Goal: Communication & Community: Ask a question

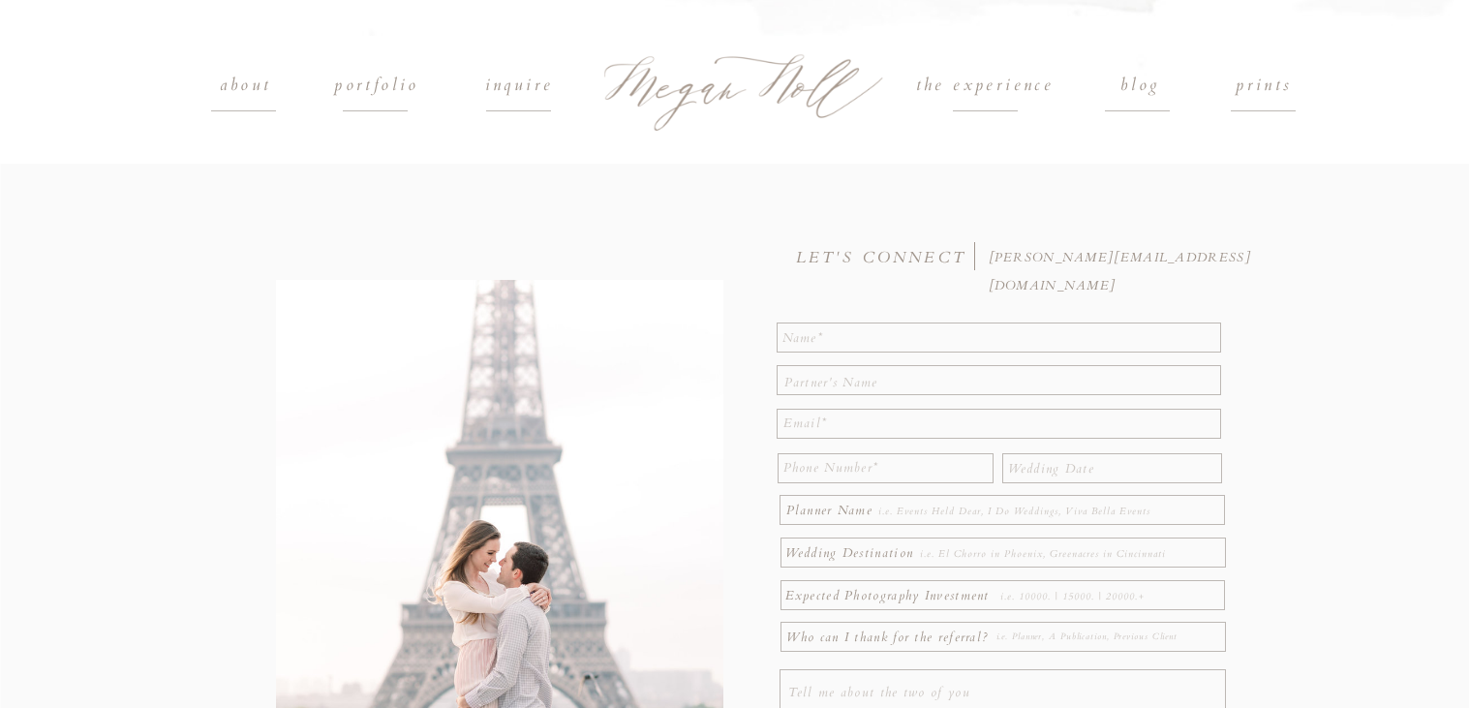
click at [932, 331] on textarea at bounding box center [999, 336] width 435 height 24
type textarea "[PERSON_NAME]"
type textarea "[EMAIL_ADDRESS][DOMAIN_NAME]"
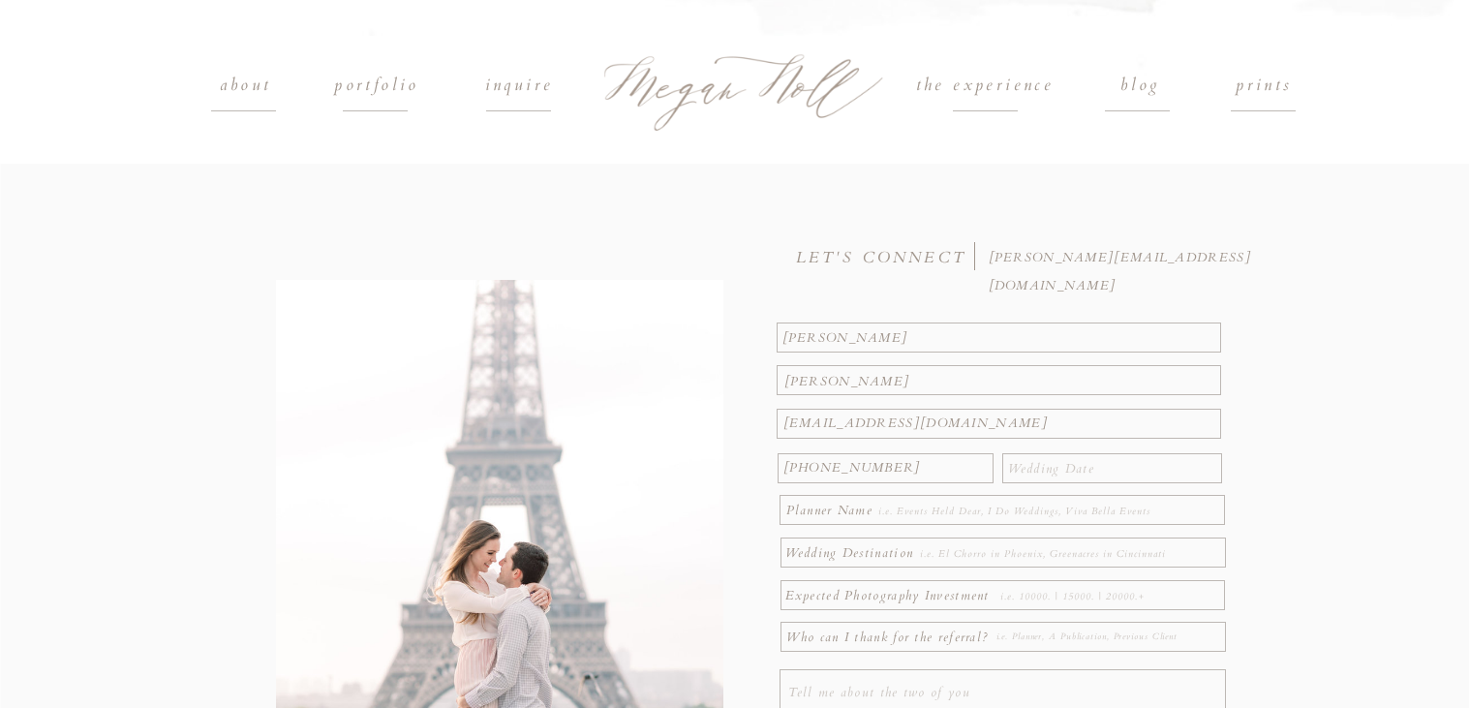
type textarea "[PHONE_NUMBER]"
type textarea "[DATE]"
click at [937, 516] on textarea at bounding box center [1031, 511] width 307 height 21
type textarea "N/A"
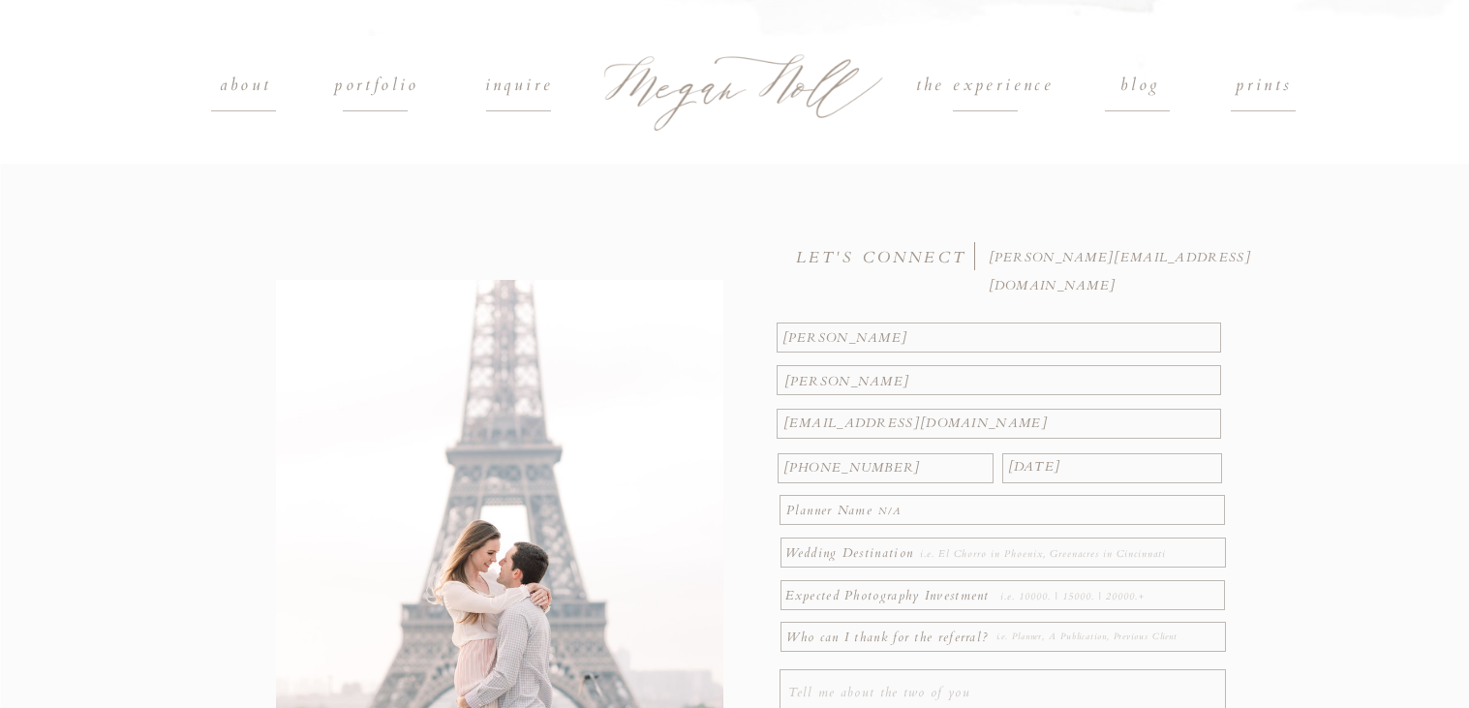
click at [1116, 568] on div at bounding box center [734, 500] width 1469 height 673
click at [1113, 561] on textarea at bounding box center [1058, 553] width 277 height 21
type textarea "The Transept in [GEOGRAPHIC_DATA], [GEOGRAPHIC_DATA]"
click at [1174, 604] on textarea at bounding box center [1110, 596] width 221 height 21
type textarea "3,000-5,000"
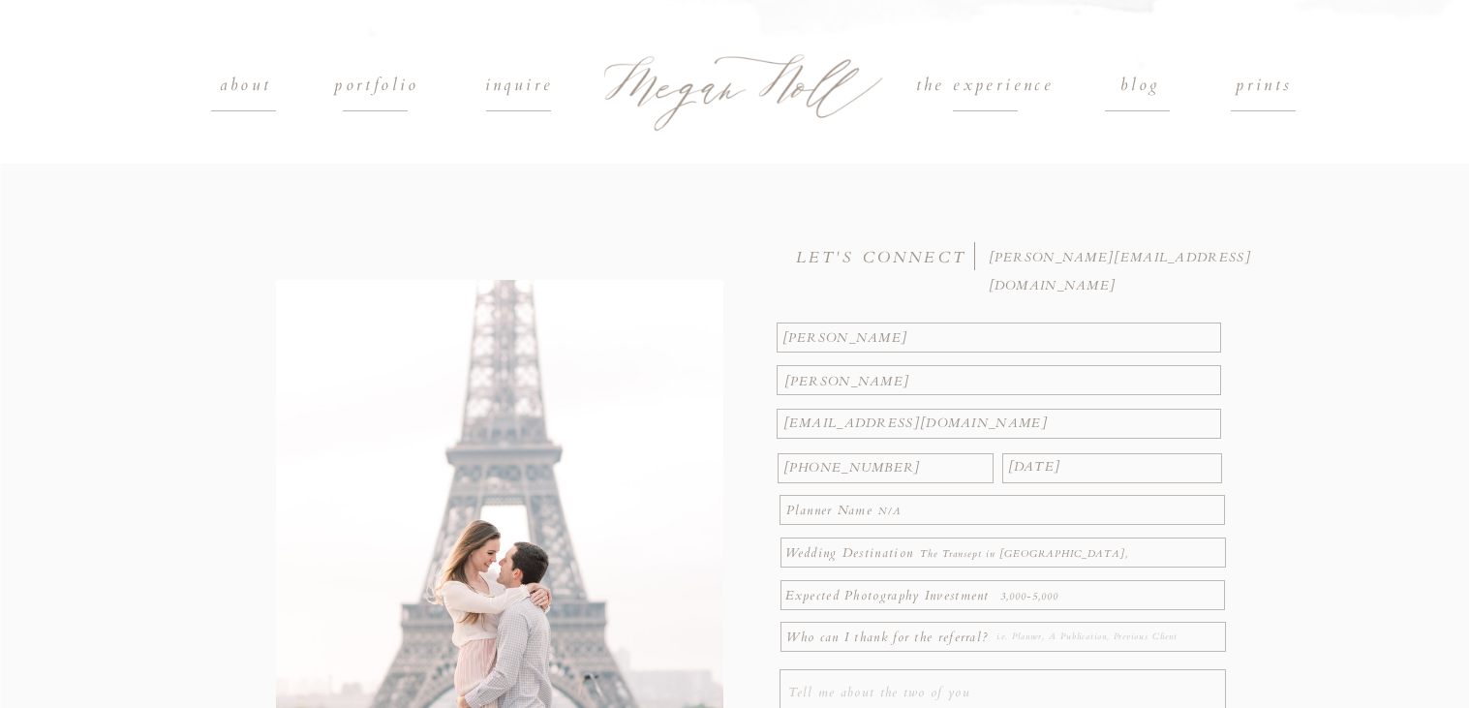
click at [1116, 642] on textarea at bounding box center [1108, 637] width 224 height 21
type textarea "T"
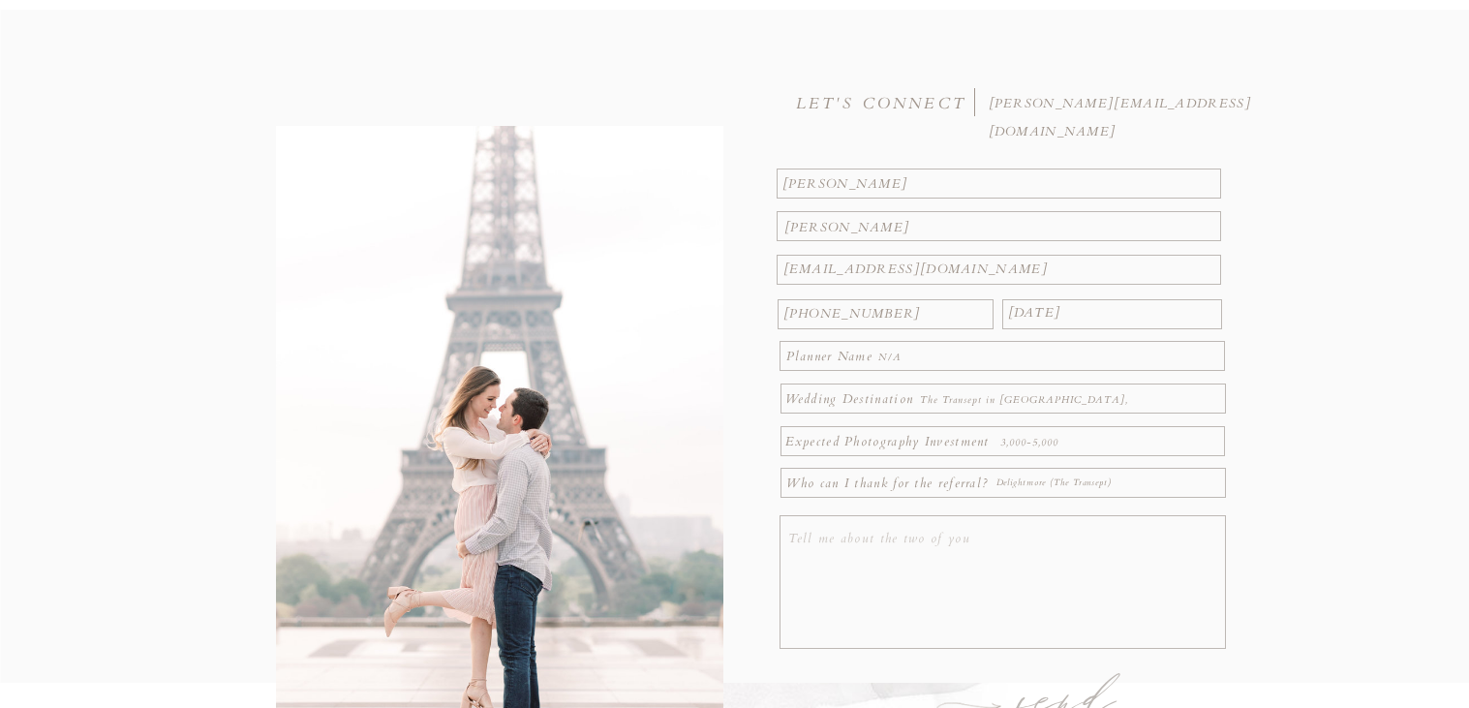
scroll to position [167, 0]
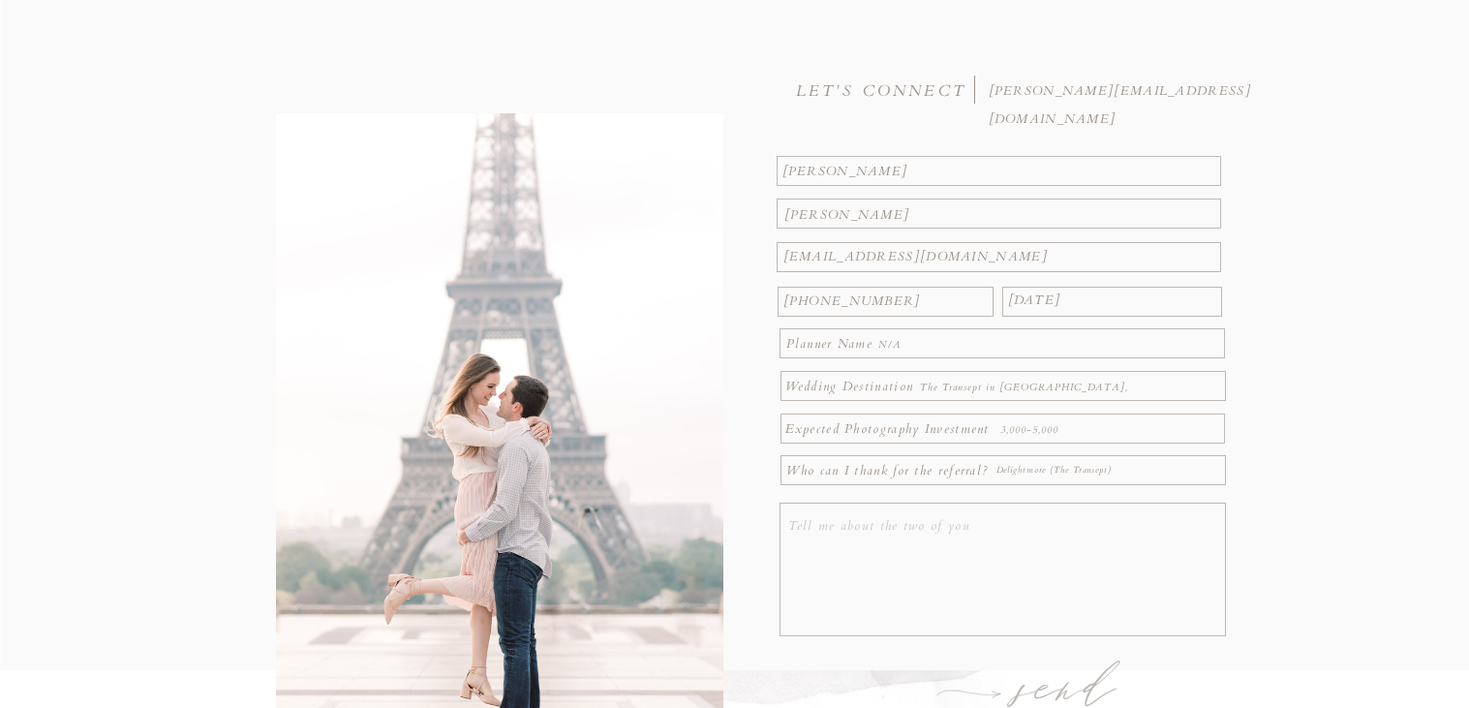
type textarea "Delightmore (The Transept)"
click at [1000, 568] on textarea at bounding box center [1005, 571] width 435 height 119
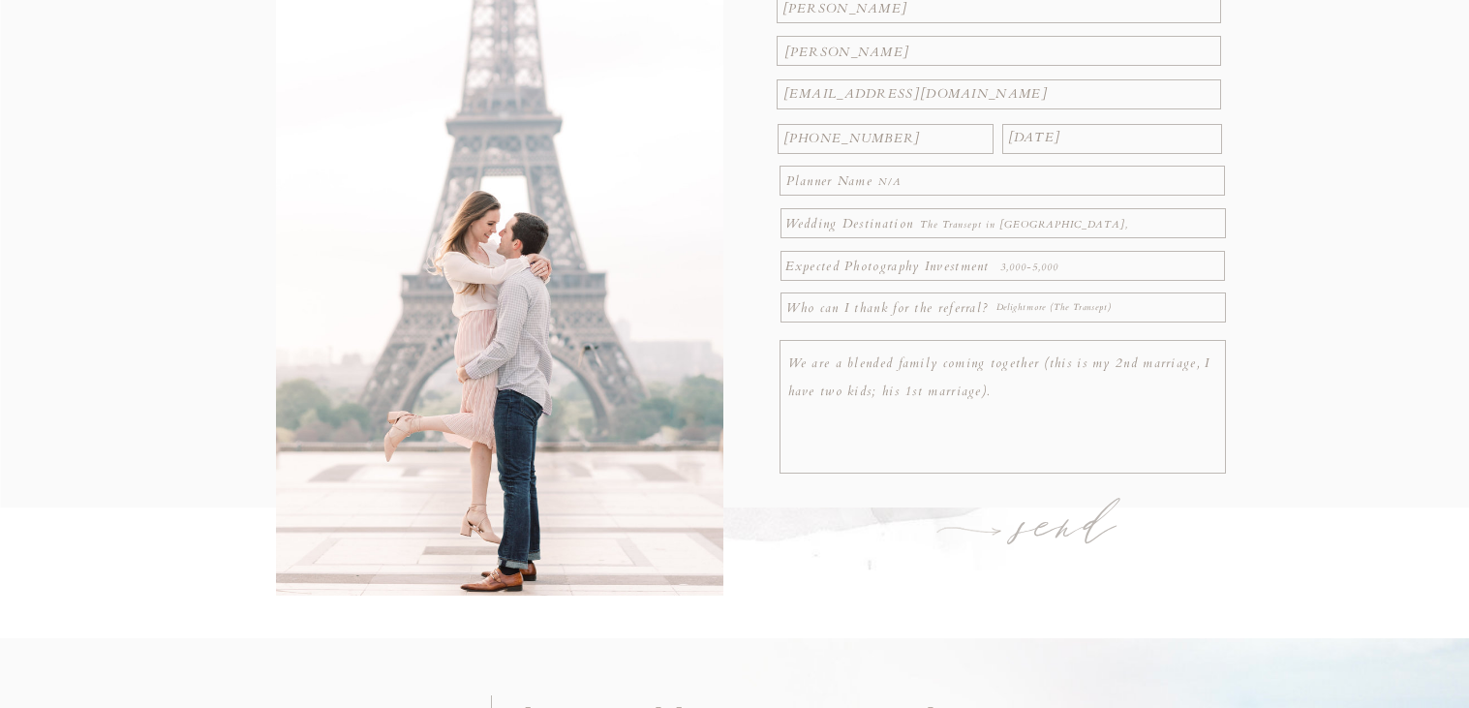
scroll to position [334, 0]
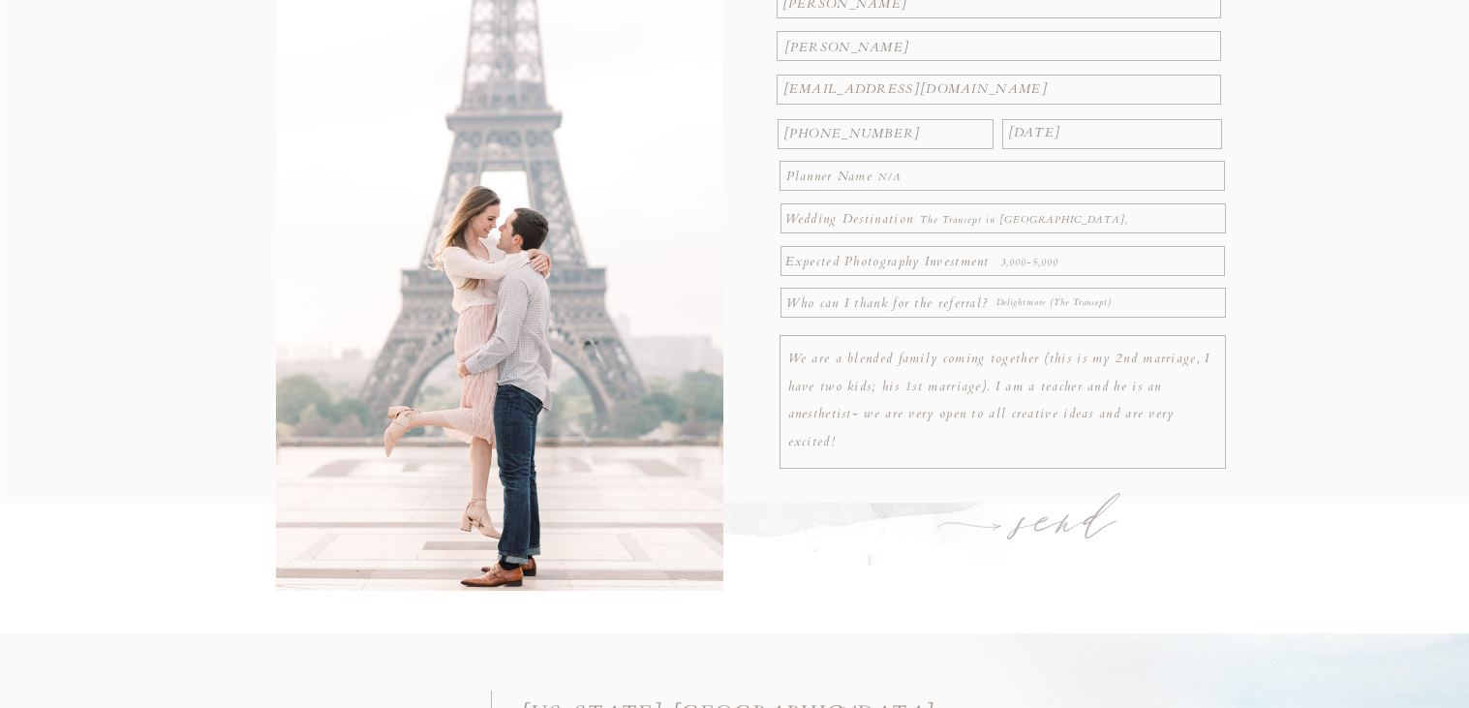
type textarea "We are a blended family coming together (this is my 2nd marriage, I have two ki…"
click at [1051, 525] on h1 "send" at bounding box center [1068, 523] width 150 height 68
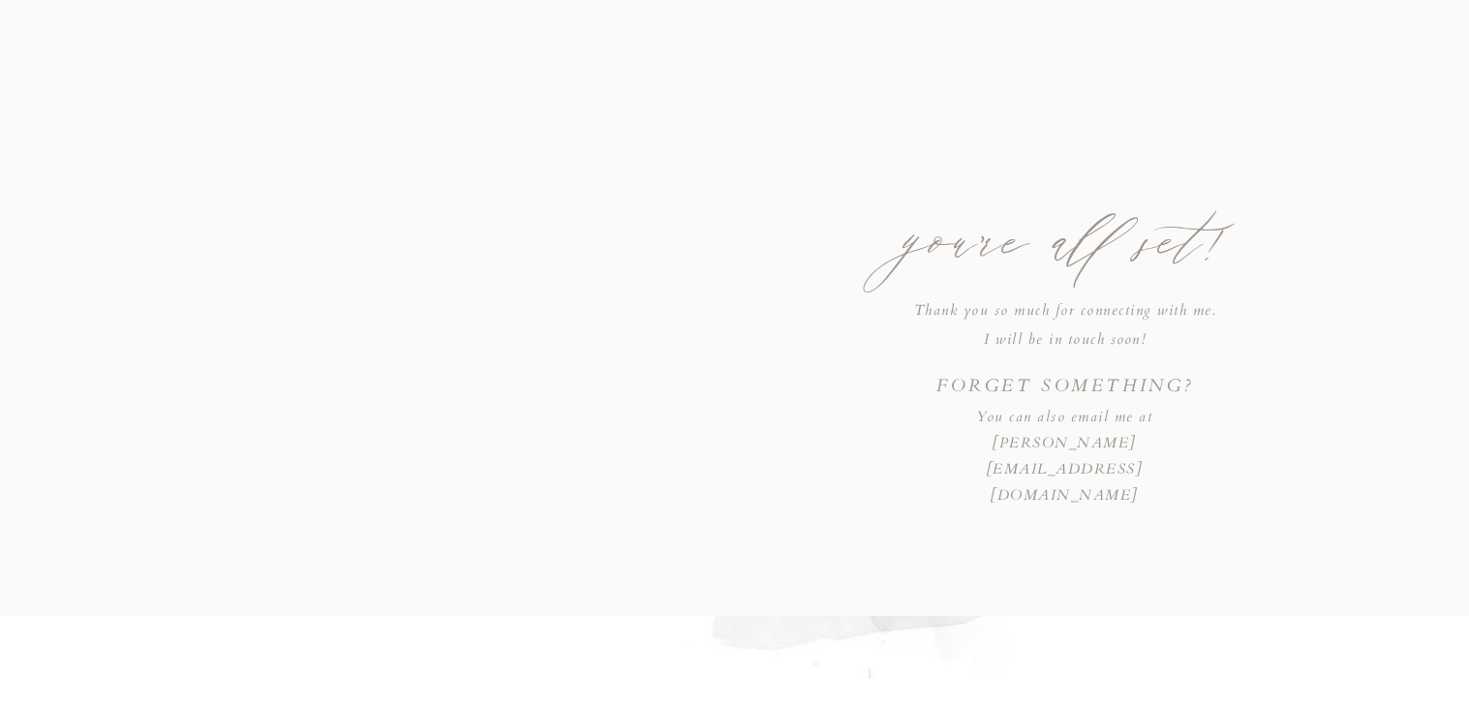
scroll to position [161, 0]
